Goal: Information Seeking & Learning: Learn about a topic

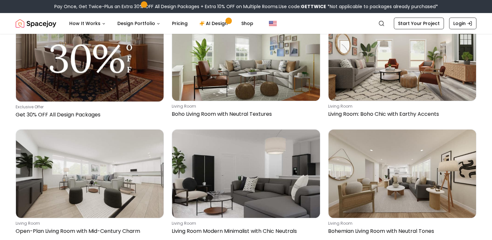
scroll to position [227, 0]
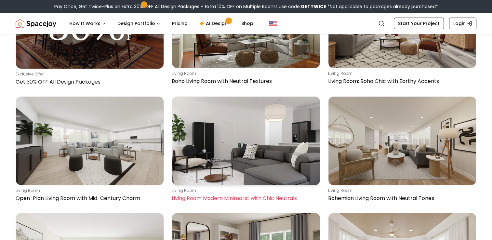
click at [256, 198] on p "Living Room Modern Minimalist with Chic Neutrals" at bounding box center [245, 198] width 146 height 8
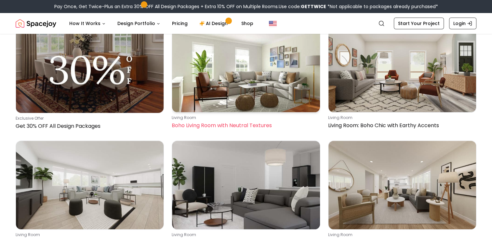
scroll to position [97, 0]
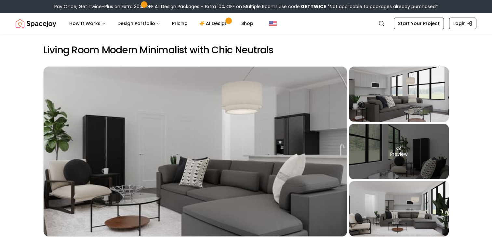
click at [416, 139] on div "Preview" at bounding box center [399, 151] width 100 height 55
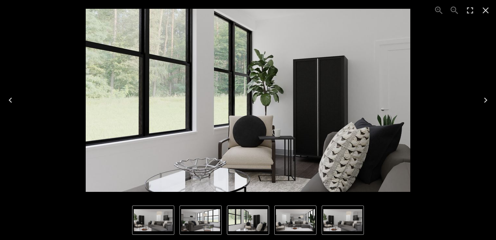
click at [247, 218] on img "3 of 4" at bounding box center [248, 220] width 39 height 22
click at [198, 212] on img "2 of 4" at bounding box center [200, 220] width 39 height 22
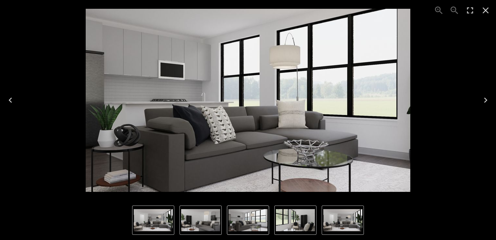
click at [156, 214] on img "4 of 4" at bounding box center [153, 220] width 39 height 22
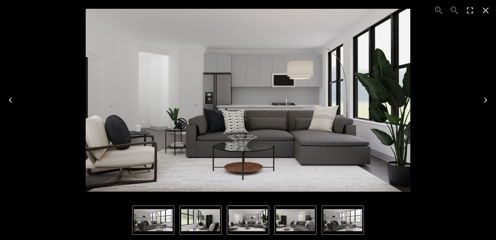
click at [488, 7] on icon "Close" at bounding box center [486, 10] width 10 height 10
